Goal: Task Accomplishment & Management: Use online tool/utility

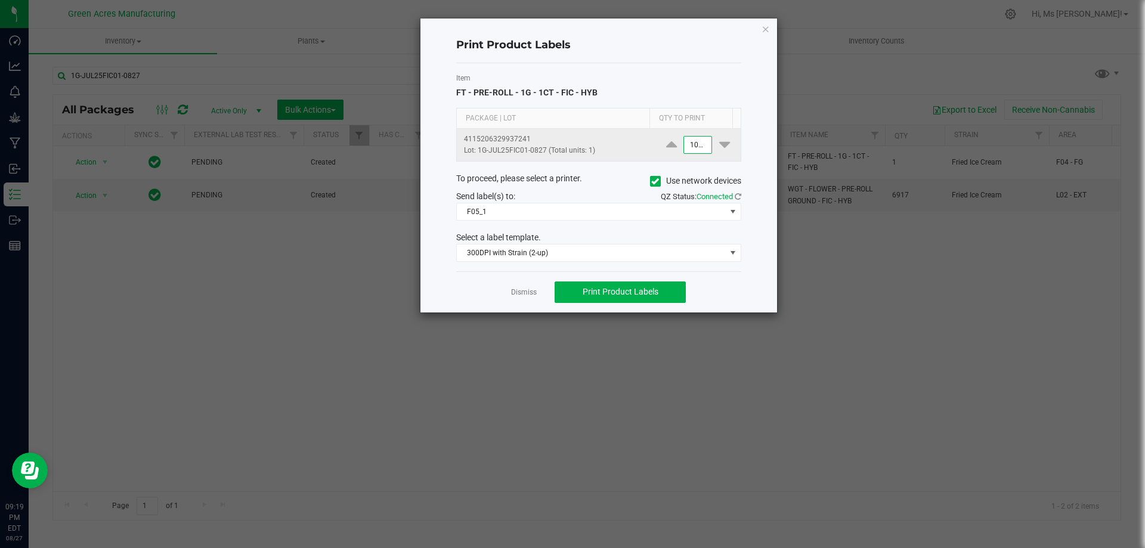
click at [695, 151] on input "1000" at bounding box center [697, 145] width 27 height 17
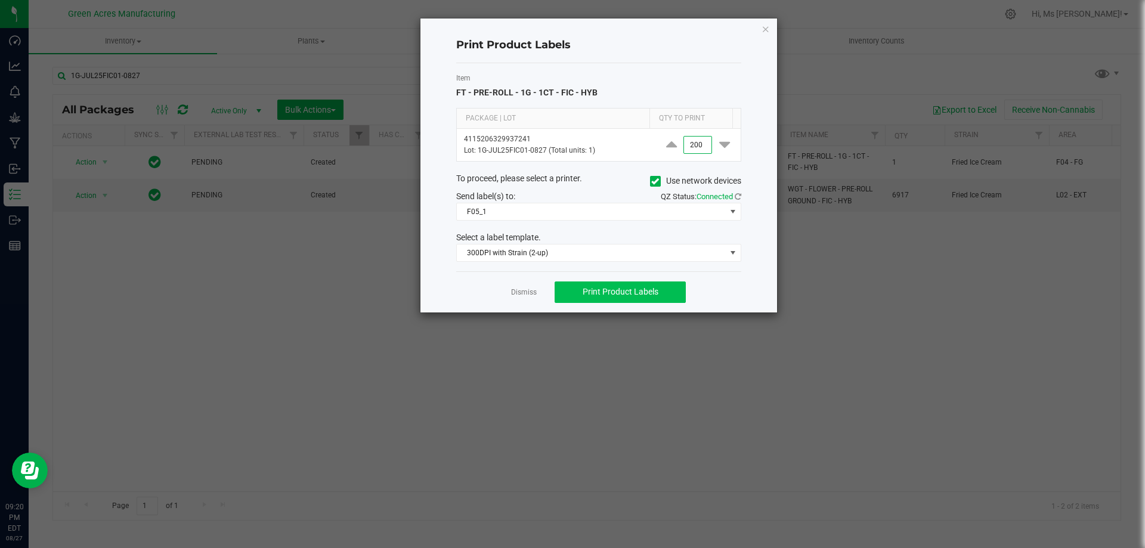
type input "200"
click at [661, 287] on button "Print Product Labels" at bounding box center [620, 291] width 131 height 21
drag, startPoint x: 283, startPoint y: 420, endPoint x: 301, endPoint y: 407, distance: 22.7
click at [286, 417] on ngb-modal-window "Print Product Labels Item FT - PRE-ROLL - 1G - 1CT - FIC - HYB Package | Lot Qt…" at bounding box center [577, 274] width 1154 height 548
drag, startPoint x: 1123, startPoint y: 412, endPoint x: 840, endPoint y: 284, distance: 310.7
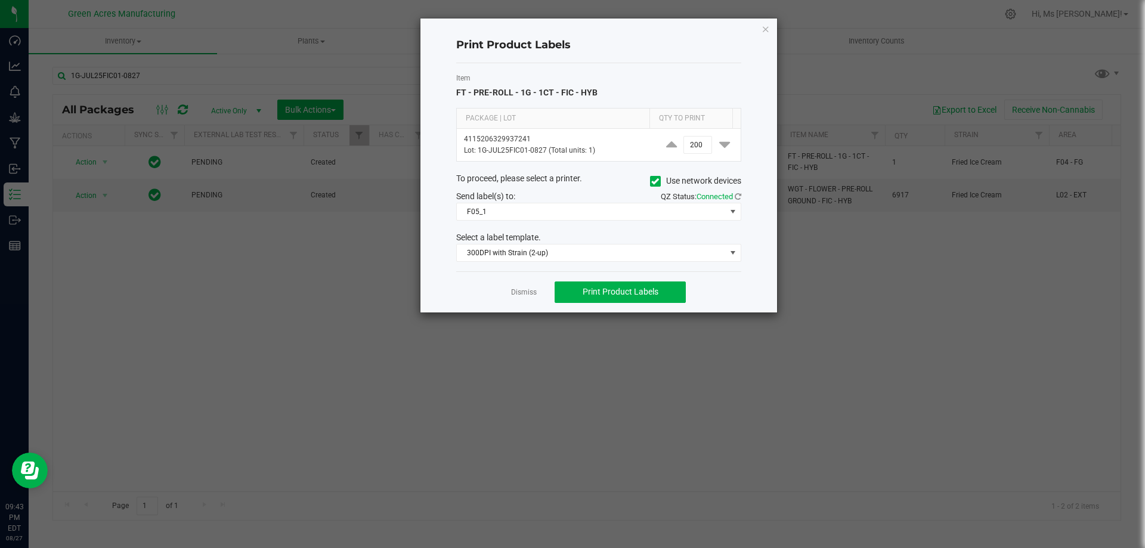
click at [1110, 405] on ngb-modal-window "Print Product Labels Item FT - PRE-ROLL - 1G - 1CT - FIC - HYB Package | Lot Qt…" at bounding box center [577, 274] width 1154 height 548
click at [539, 287] on div "Dismiss Print Product Labels" at bounding box center [598, 291] width 285 height 41
click at [521, 295] on link "Dismiss" at bounding box center [524, 292] width 26 height 10
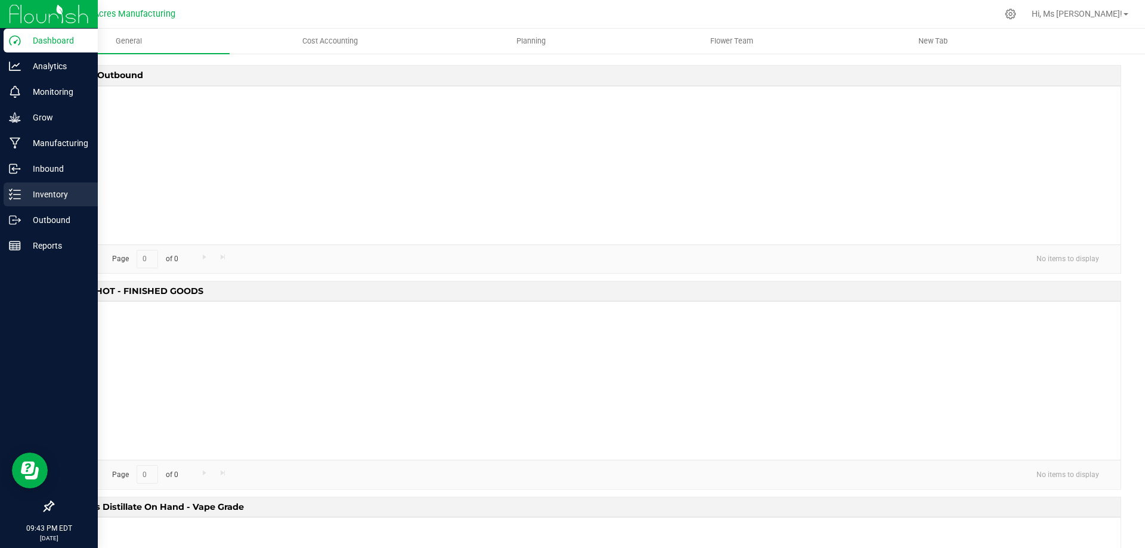
click at [51, 196] on p "Inventory" at bounding box center [57, 194] width 72 height 14
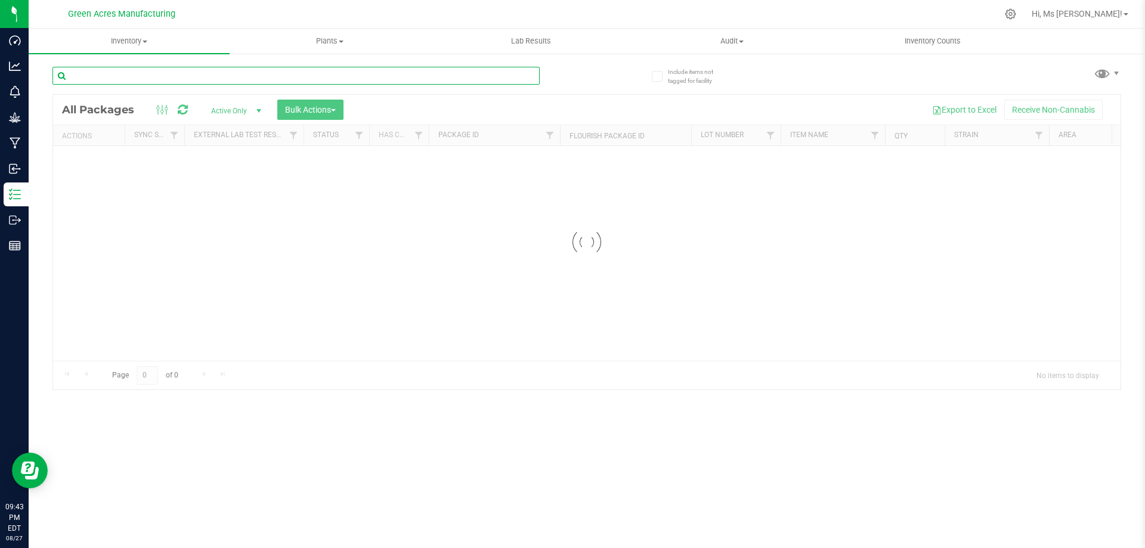
click at [213, 82] on input "text" at bounding box center [295, 76] width 487 height 18
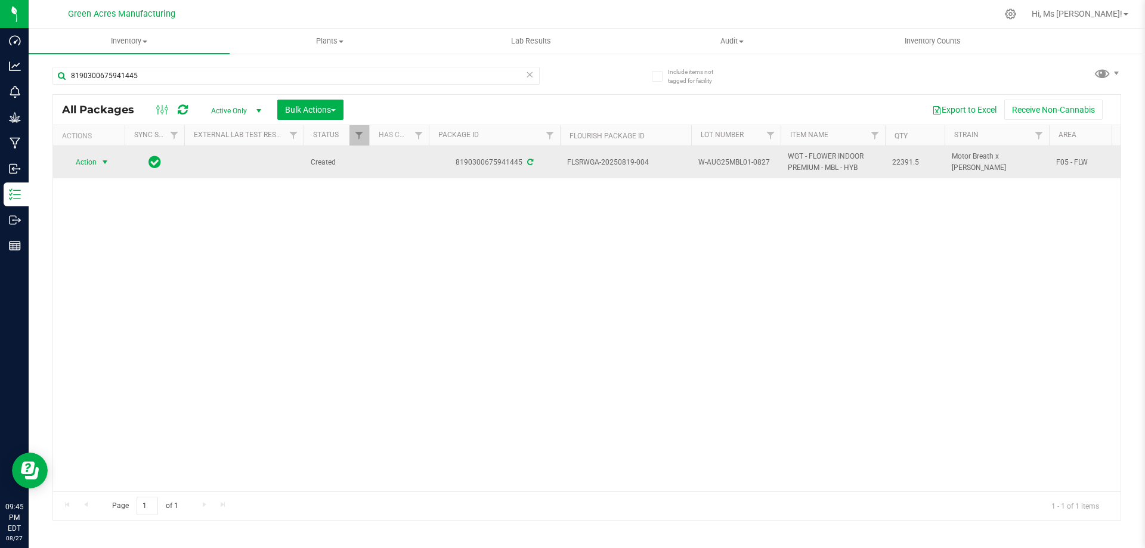
click at [85, 164] on span "Action" at bounding box center [81, 162] width 32 height 17
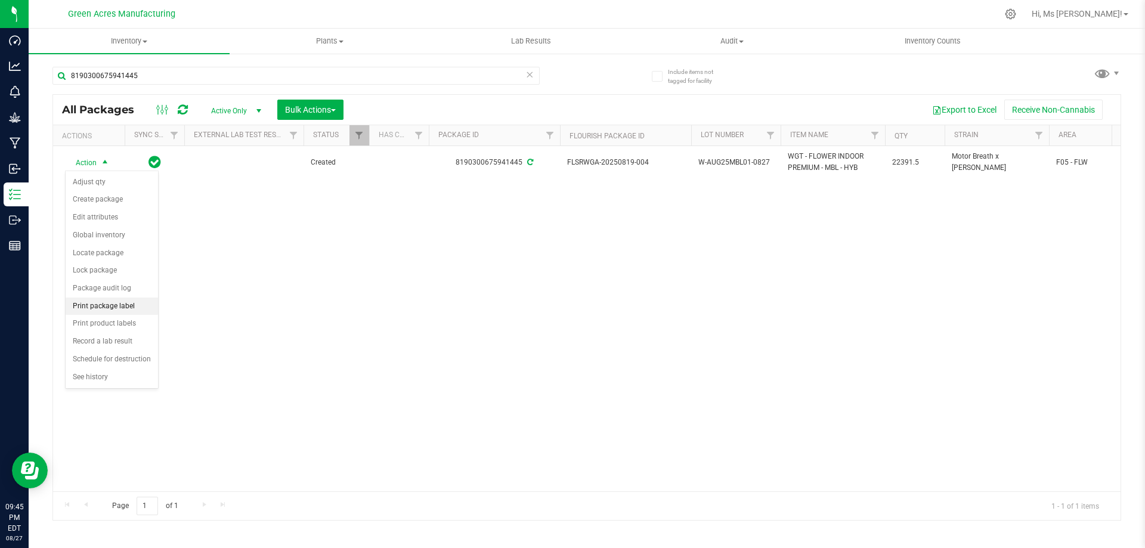
click at [131, 305] on li "Print package label" at bounding box center [112, 307] width 92 height 18
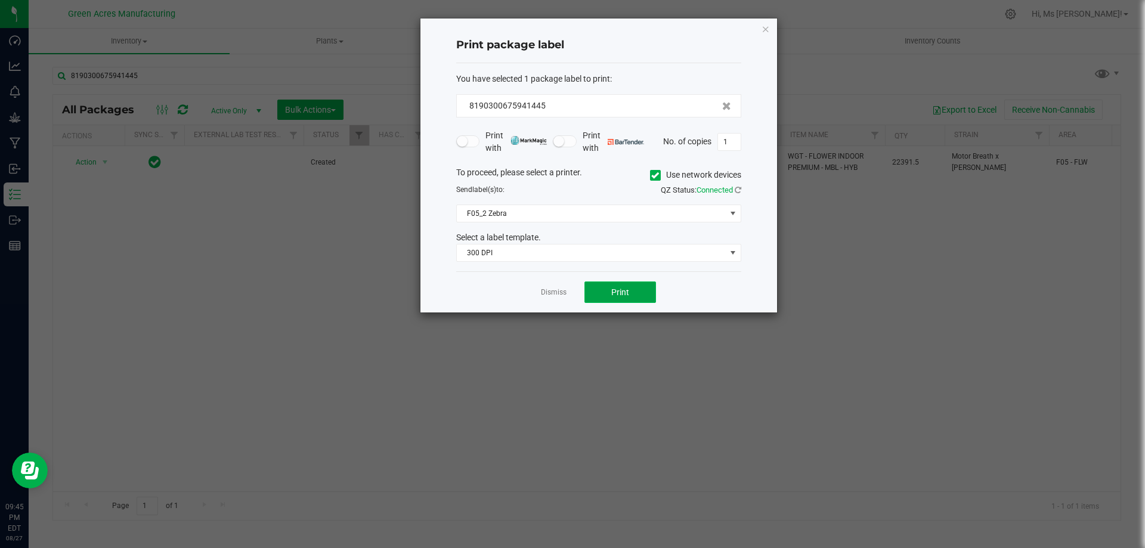
click at [643, 293] on button "Print" at bounding box center [620, 291] width 72 height 21
click at [642, 292] on button "Print" at bounding box center [620, 291] width 72 height 21
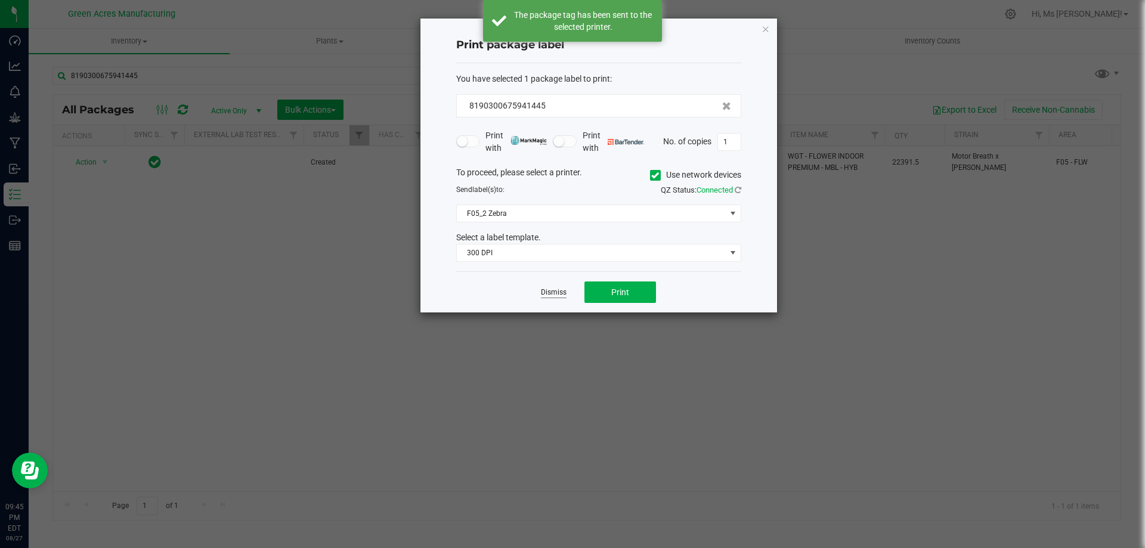
click at [549, 290] on link "Dismiss" at bounding box center [554, 292] width 26 height 10
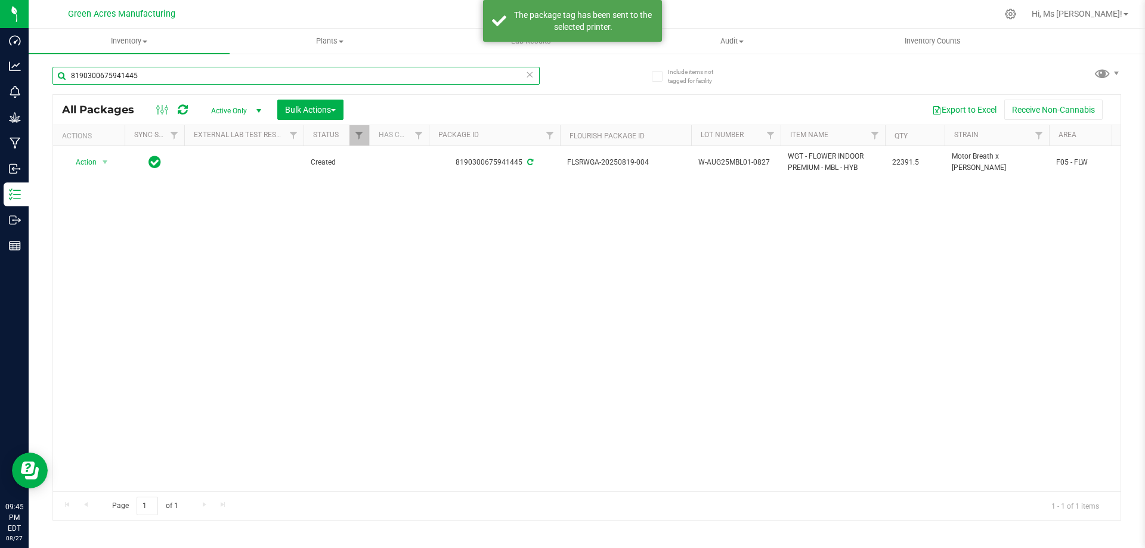
click at [146, 78] on input "8190300675941445" at bounding box center [295, 76] width 487 height 18
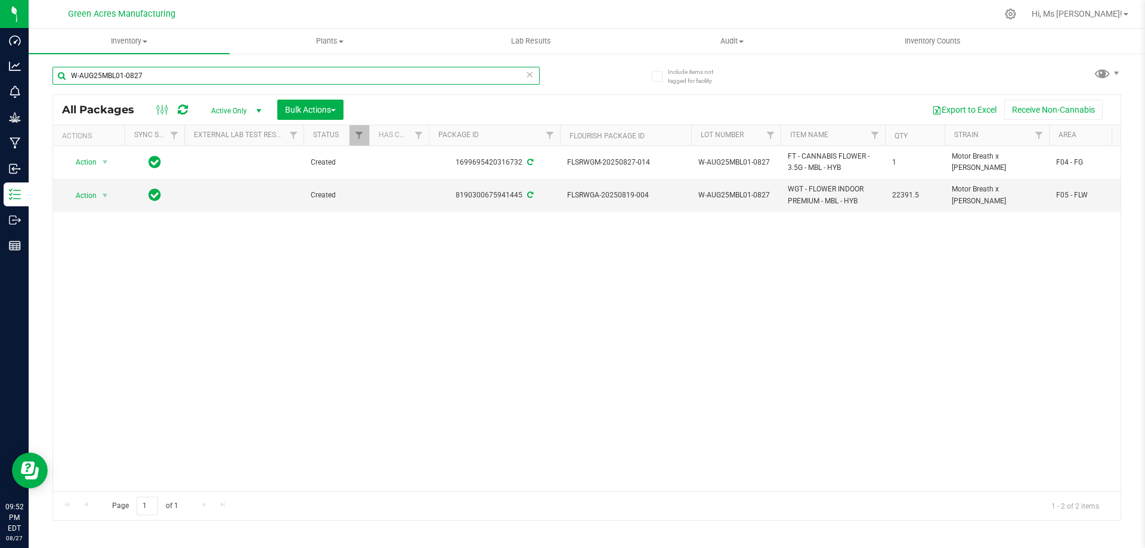
type input "W-AUG25MBL01-0827"
click at [1045, 255] on div "Action Action Adjust qty Create package Edit attributes Global inventory Locate…" at bounding box center [586, 318] width 1067 height 345
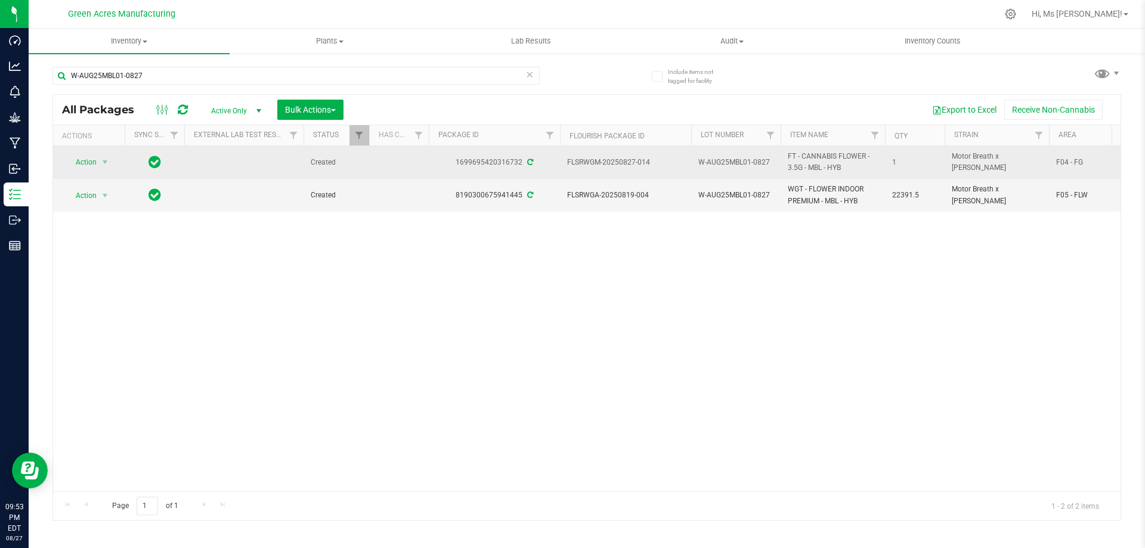
drag, startPoint x: 1042, startPoint y: 160, endPoint x: 961, endPoint y: 169, distance: 80.9
click at [961, 169] on td "Motor Breath x [PERSON_NAME]" at bounding box center [997, 162] width 104 height 33
copy span "Motor Breath x [PERSON_NAME]"
